Goal: Find specific page/section: Find specific page/section

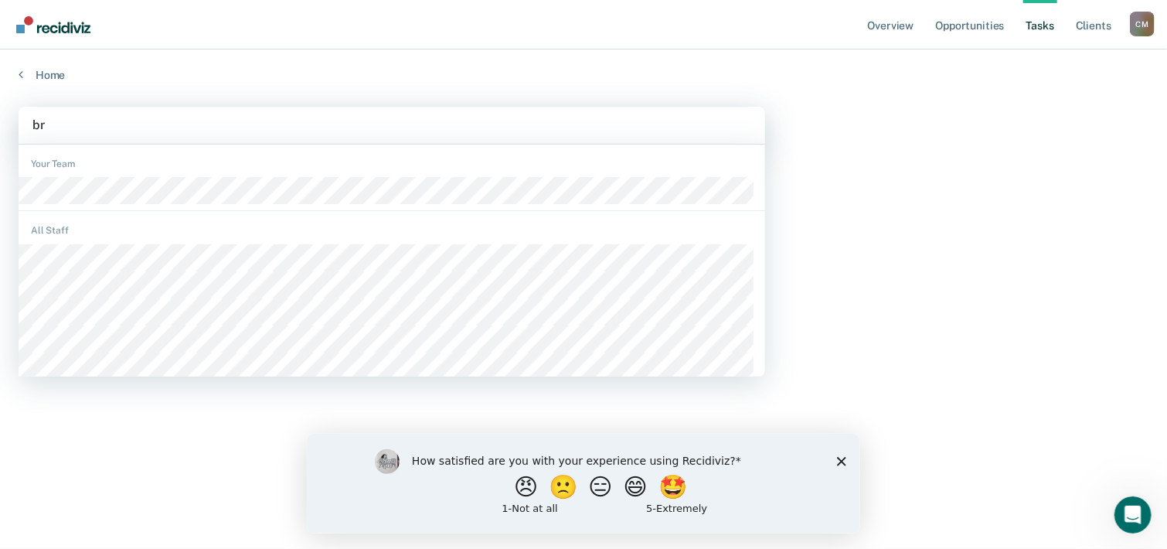
type input "bre"
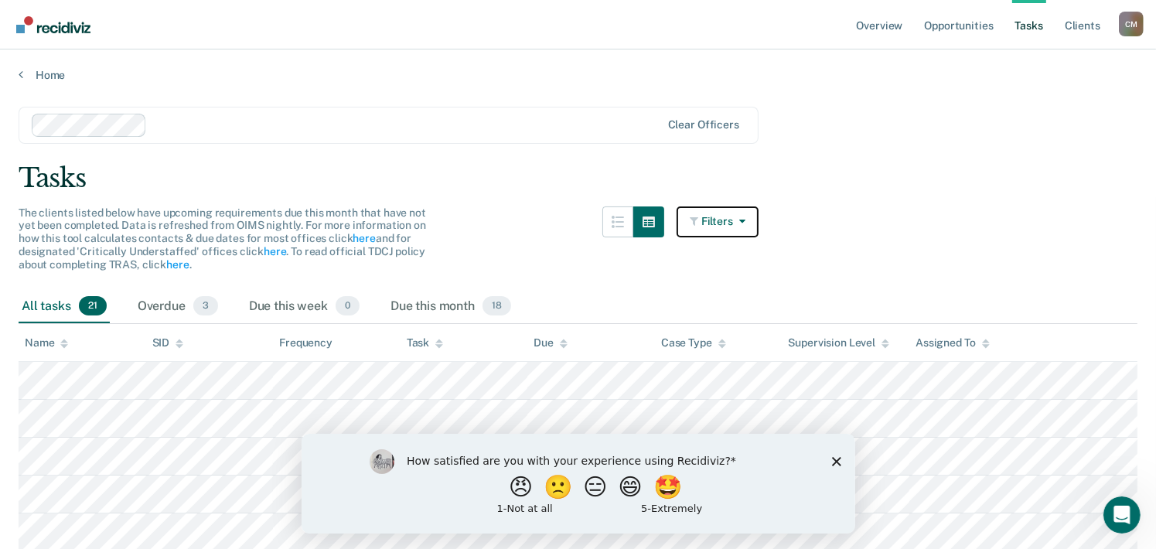
click at [711, 223] on button "Filters" at bounding box center [717, 221] width 82 height 31
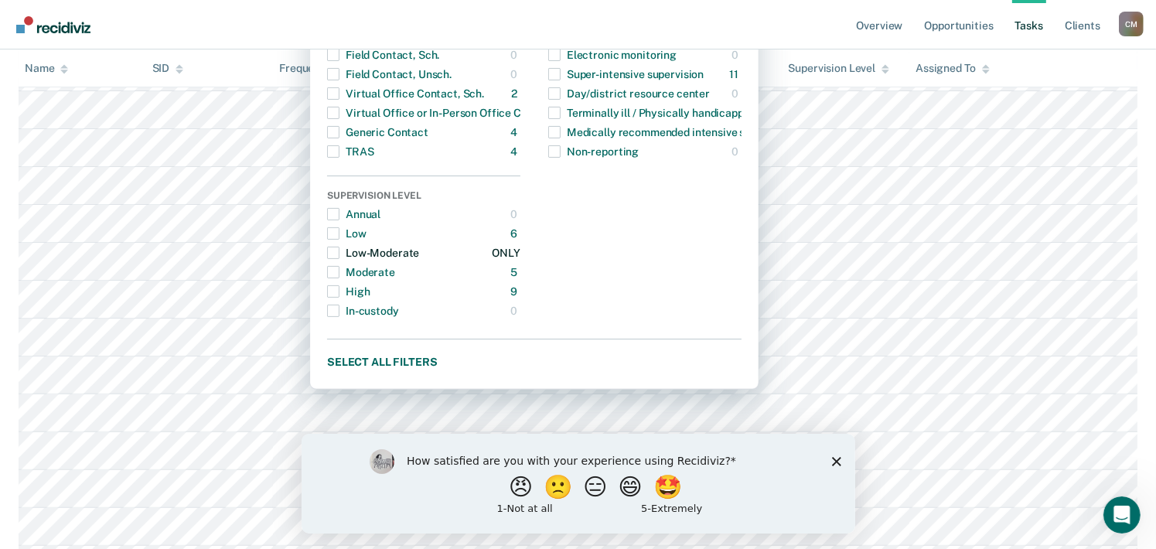
scroll to position [387, 0]
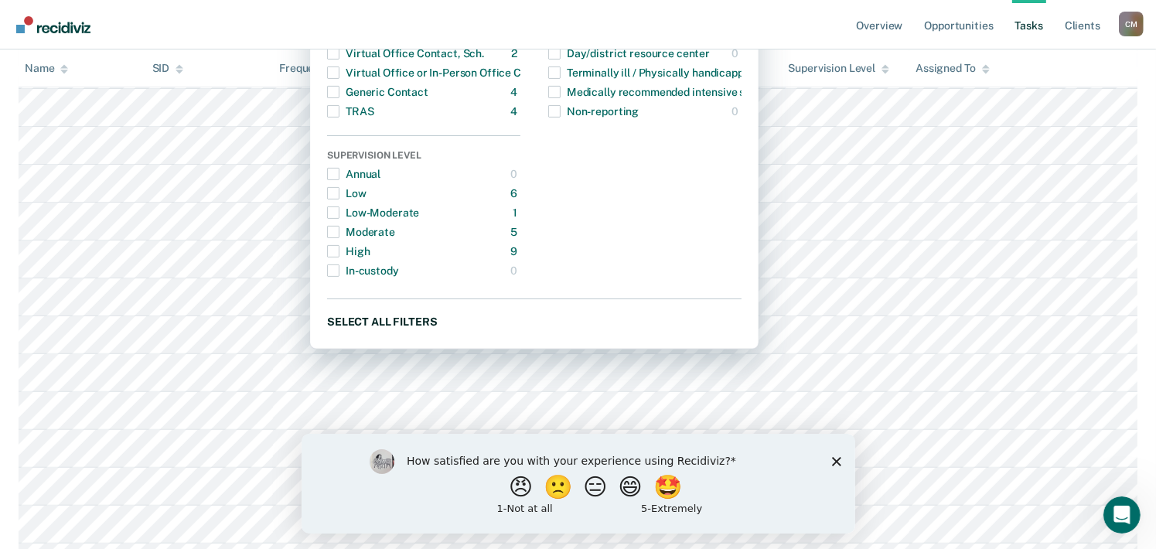
click at [403, 318] on button "Select all filters" at bounding box center [534, 321] width 414 height 19
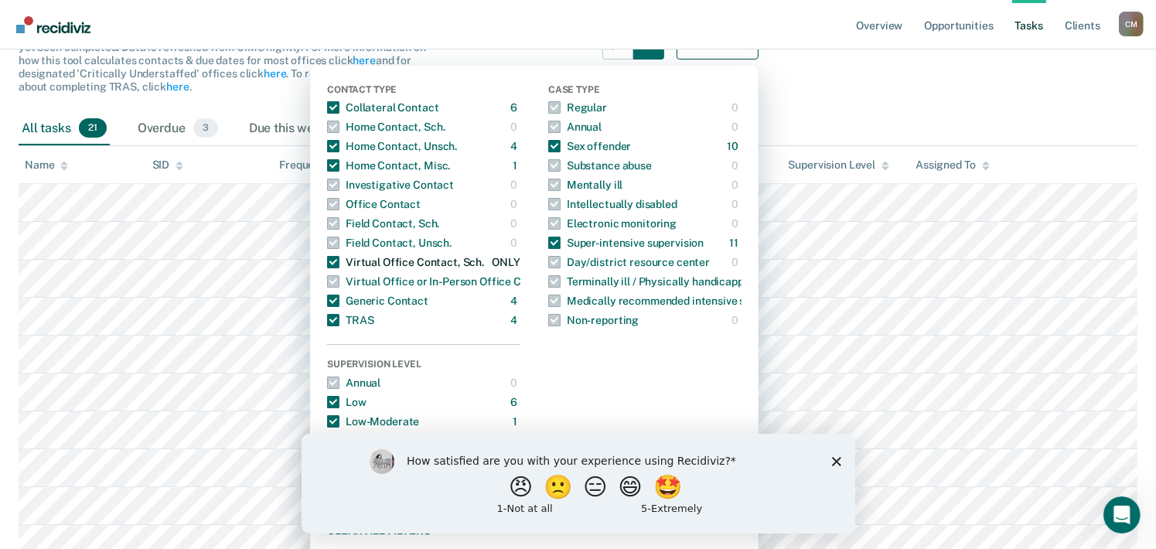
scroll to position [155, 0]
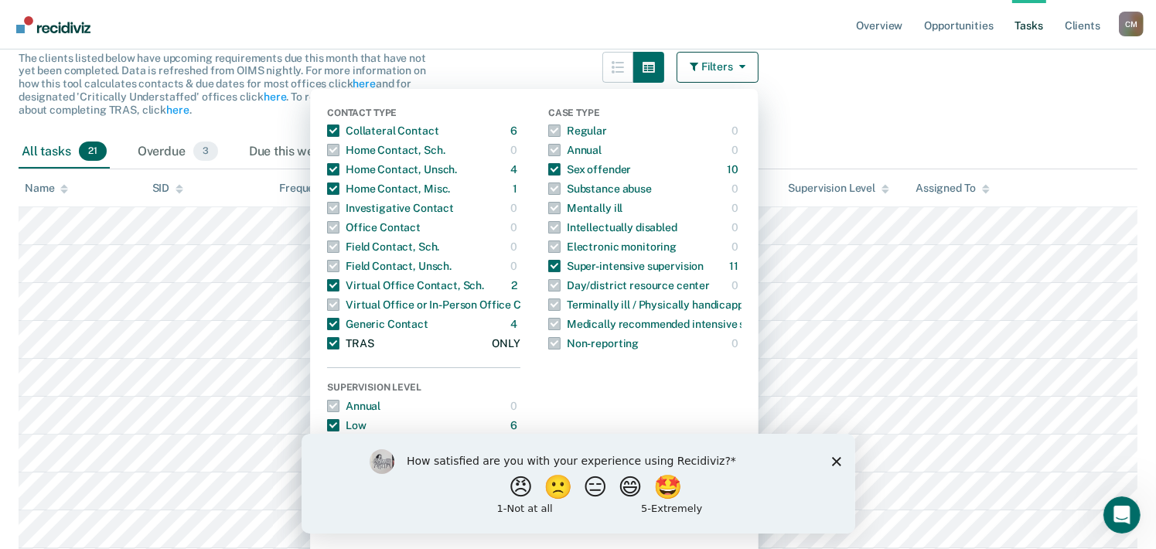
click at [339, 340] on span "button" at bounding box center [333, 343] width 12 height 12
click at [452, 339] on button "TRAS 4 ONLY" at bounding box center [423, 343] width 193 height 19
click at [522, 63] on div "The clients listed below have upcoming requirements due this month that have no…" at bounding box center [389, 93] width 740 height 83
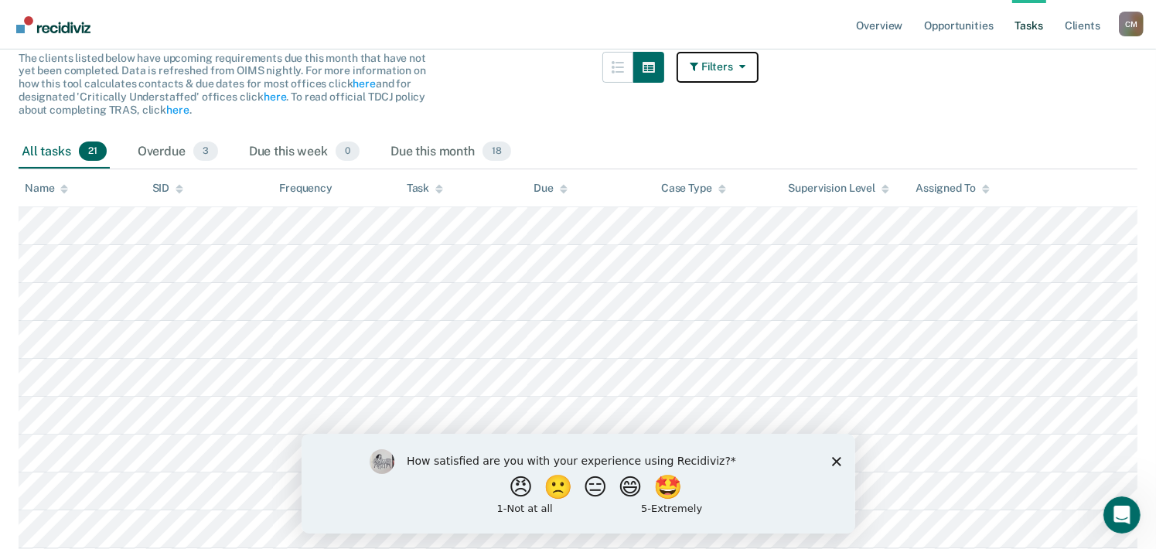
click at [724, 66] on button "Filters" at bounding box center [717, 67] width 82 height 31
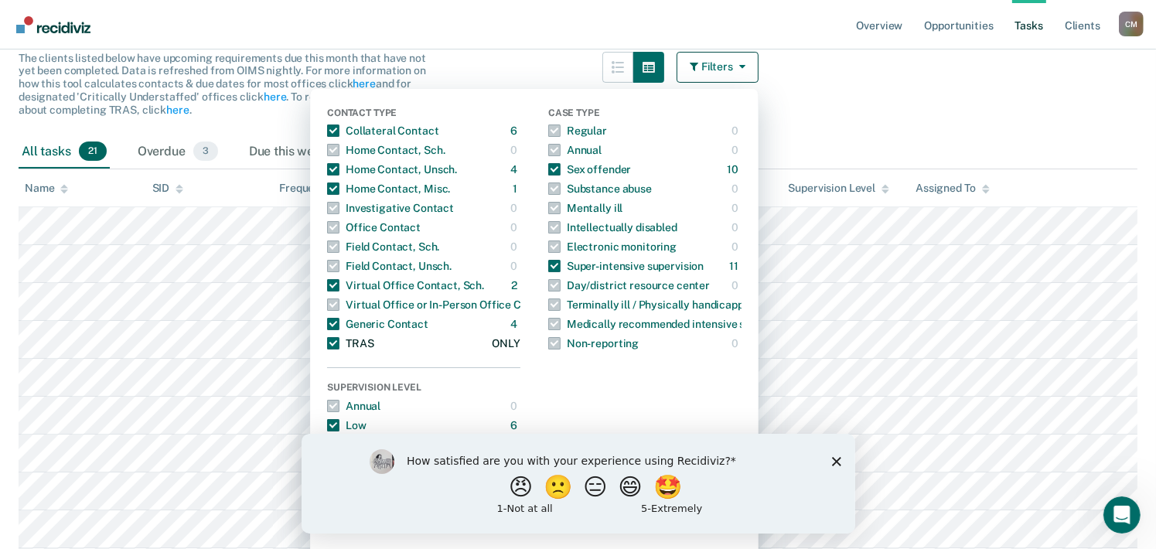
click at [339, 342] on span "button" at bounding box center [333, 343] width 12 height 12
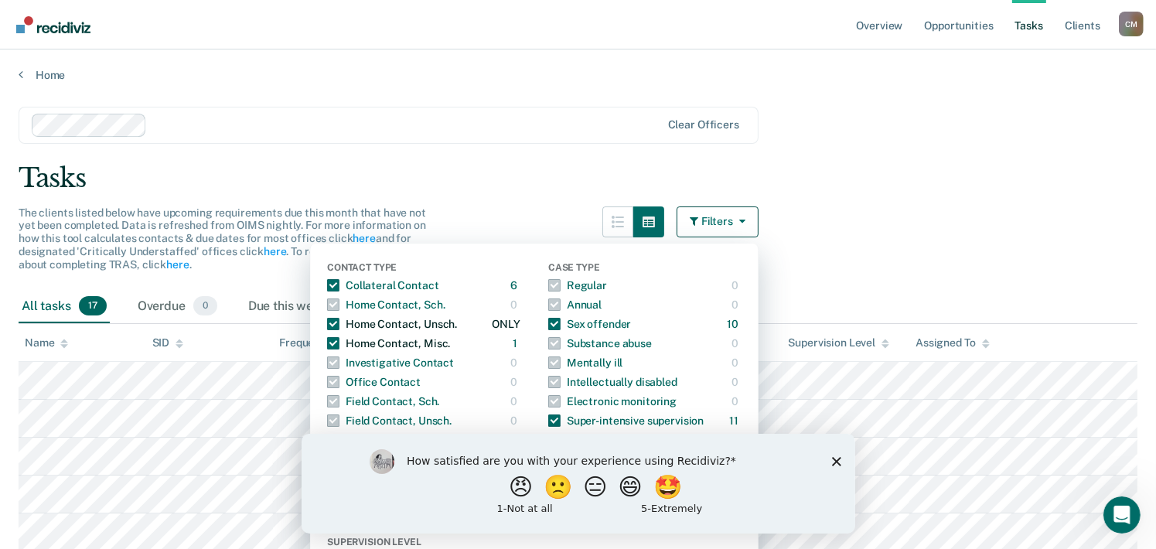
scroll to position [0, 0]
click at [537, 180] on div "Tasks" at bounding box center [578, 178] width 1119 height 32
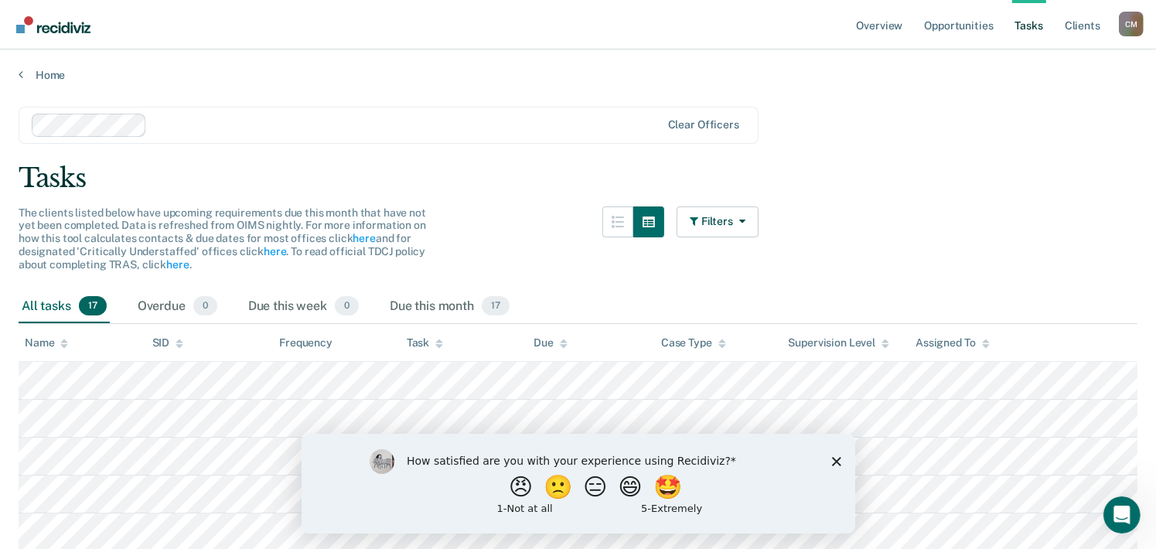
click at [529, 177] on div "Tasks" at bounding box center [578, 178] width 1119 height 32
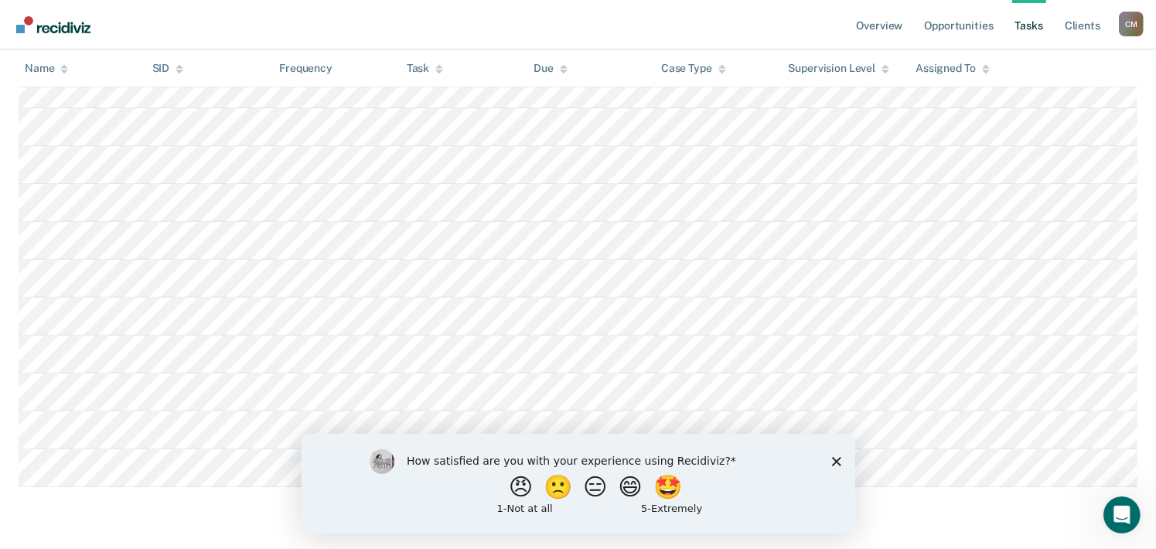
scroll to position [472, 0]
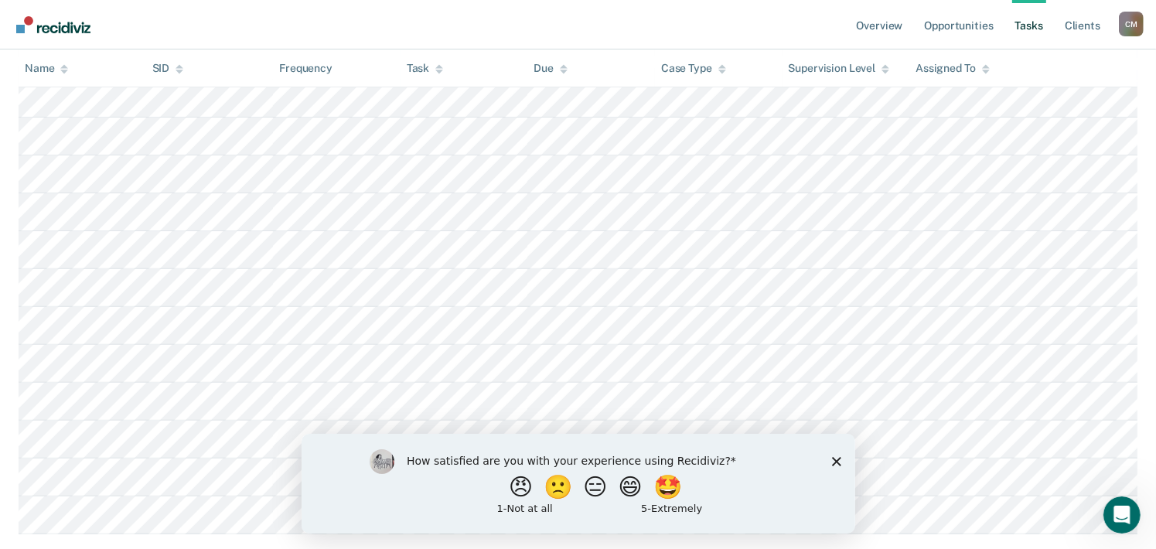
click at [839, 462] on icon "Close survey" at bounding box center [835, 460] width 9 height 9
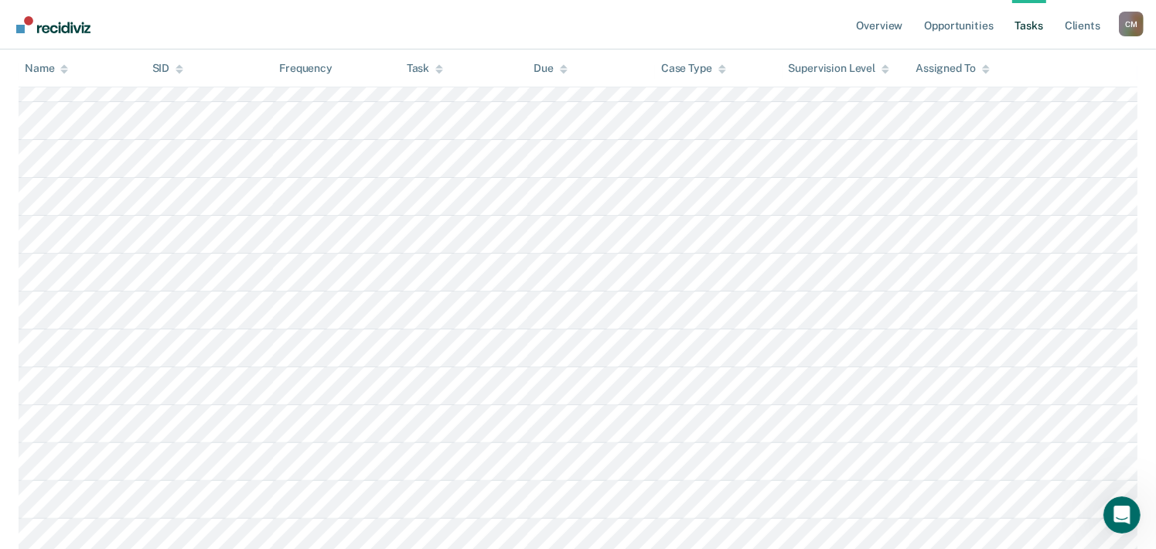
scroll to position [0, 0]
